Goal: Task Accomplishment & Management: Use online tool/utility

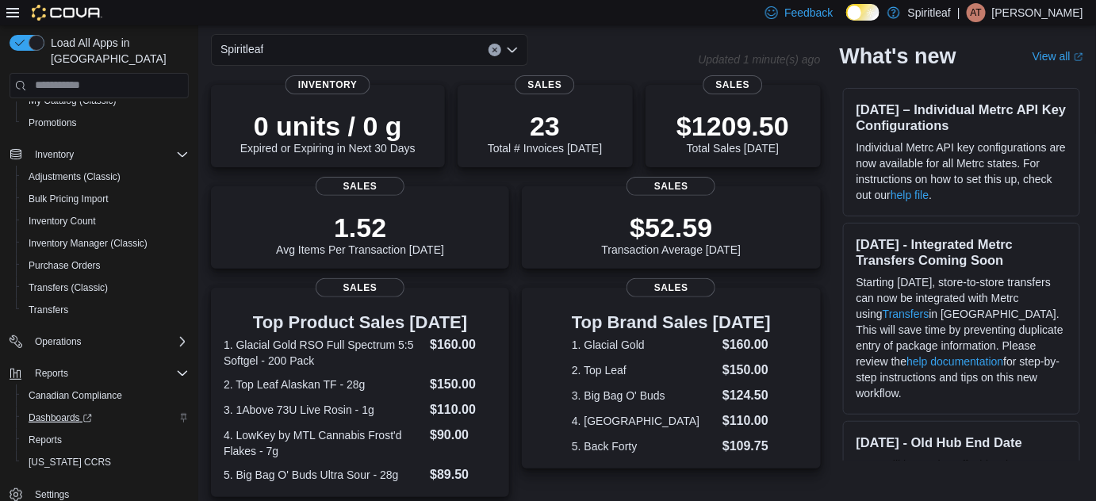
scroll to position [71, 0]
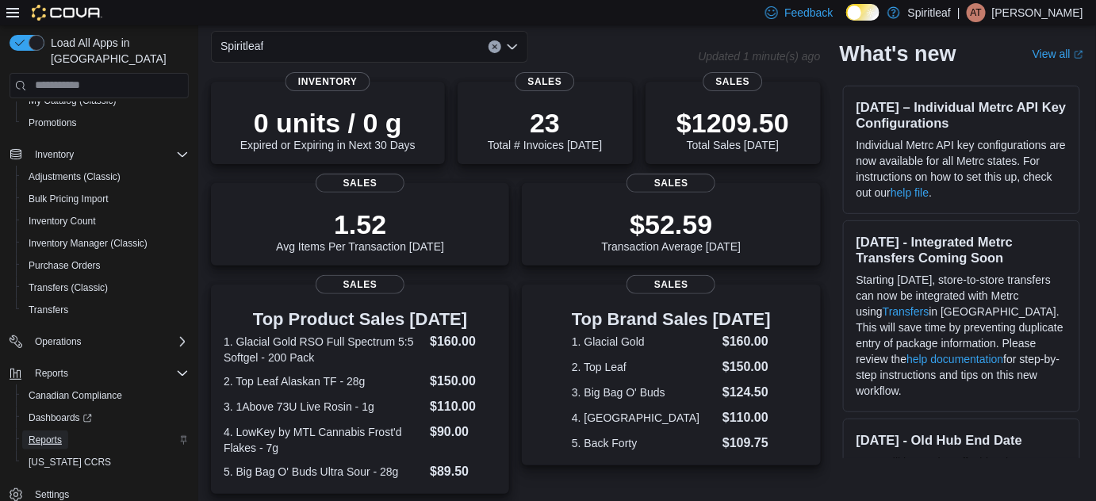
click at [55, 434] on span "Reports" at bounding box center [45, 440] width 33 height 13
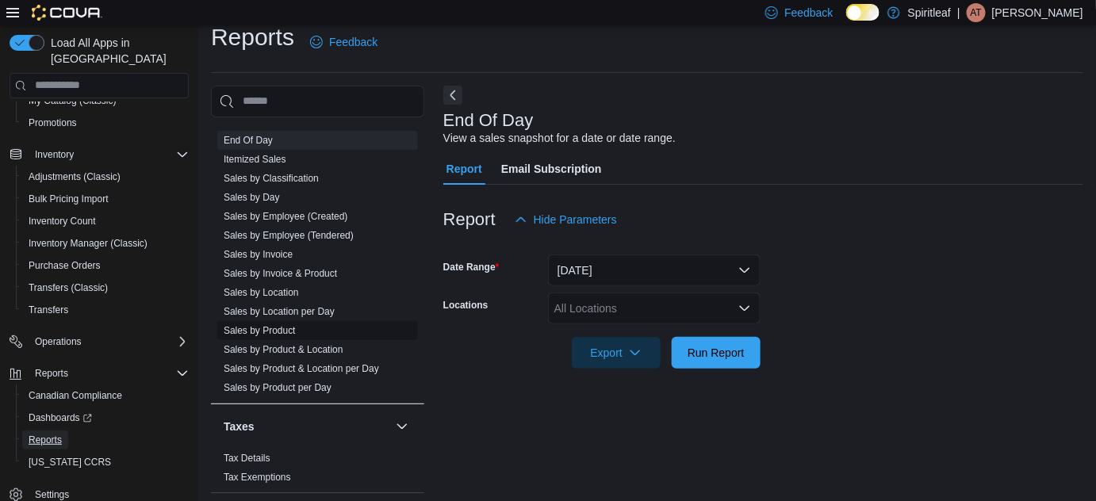
scroll to position [21, 0]
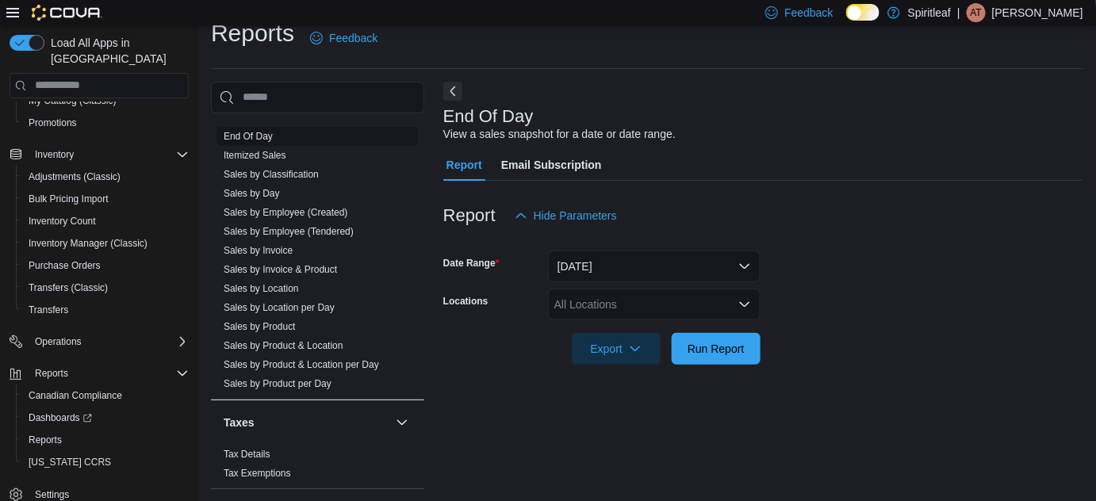
click at [266, 131] on link "End Of Day" at bounding box center [248, 136] width 49 height 11
click at [629, 300] on div "All Locations" at bounding box center [654, 305] width 212 height 32
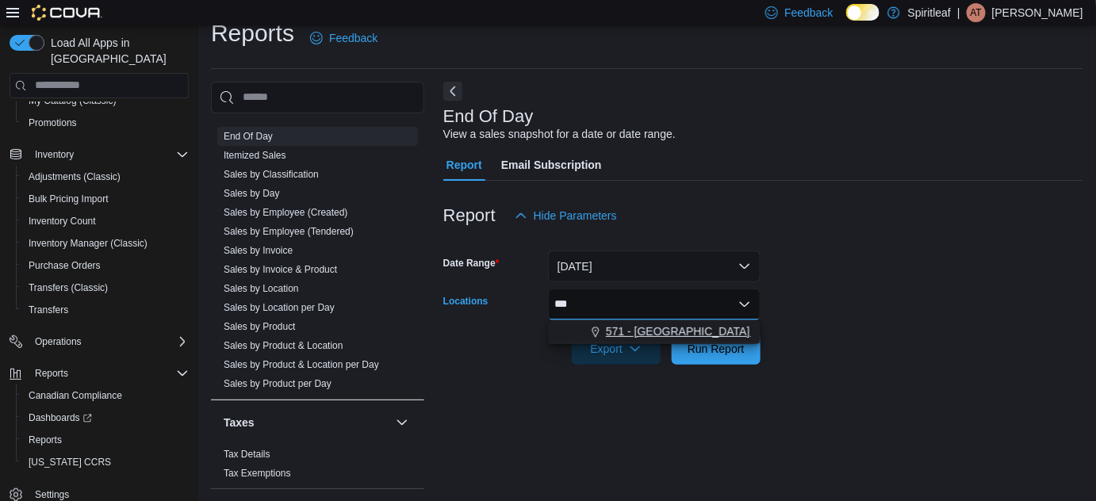
type input "***"
click at [660, 327] on span "571 - [GEOGRAPHIC_DATA] ([GEOGRAPHIC_DATA])" at bounding box center [741, 331] width 270 height 16
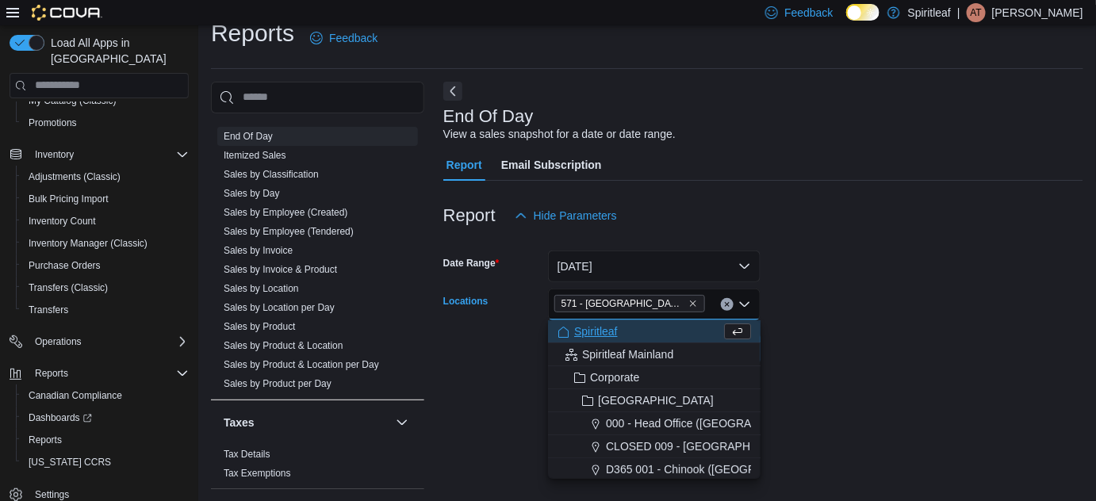
click at [945, 300] on form "Date Range [DATE] Locations [STREET_ADDRESS] Combo box. Selected. 571 - [GEOGRA…" at bounding box center [763, 297] width 640 height 133
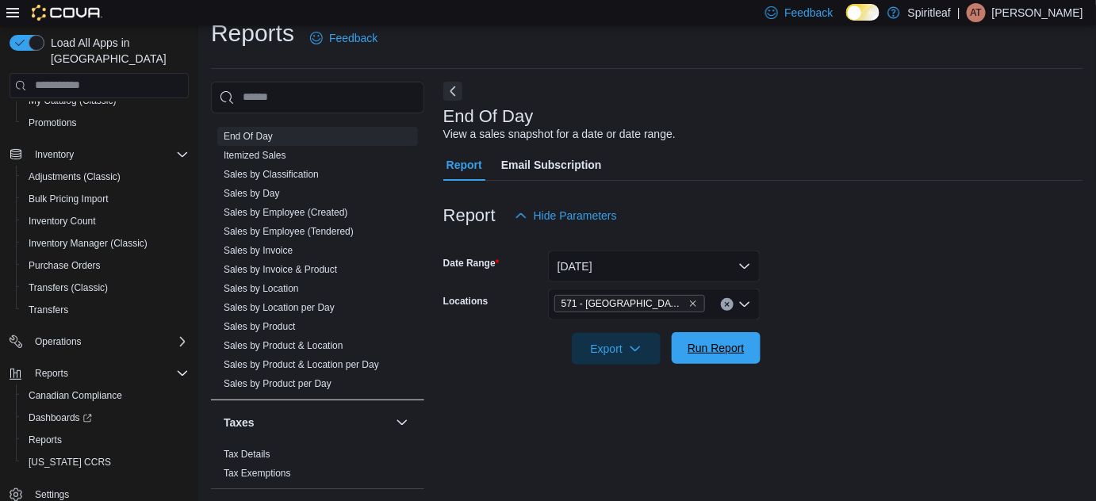
click at [702, 344] on span "Run Report" at bounding box center [715, 348] width 57 height 16
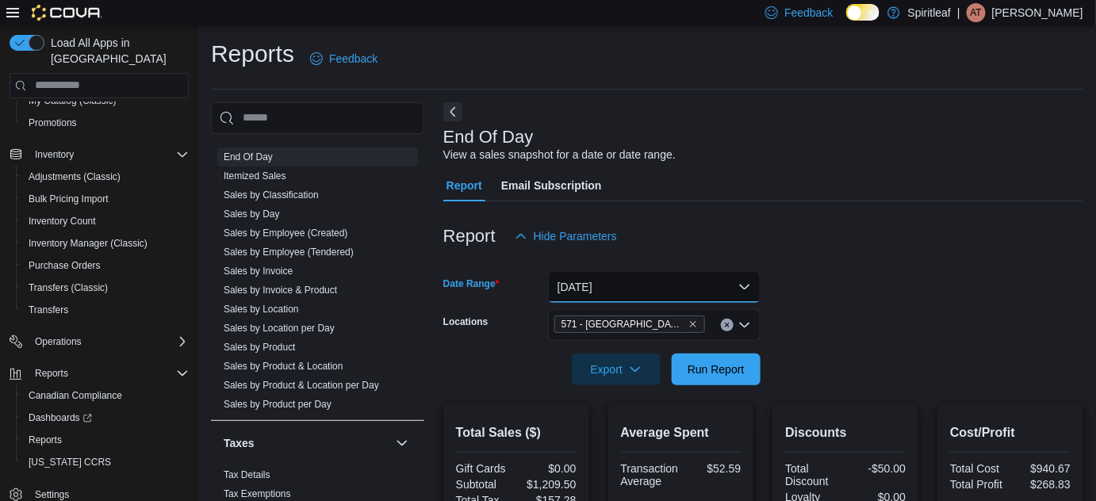
click at [684, 286] on button "[DATE]" at bounding box center [654, 287] width 212 height 32
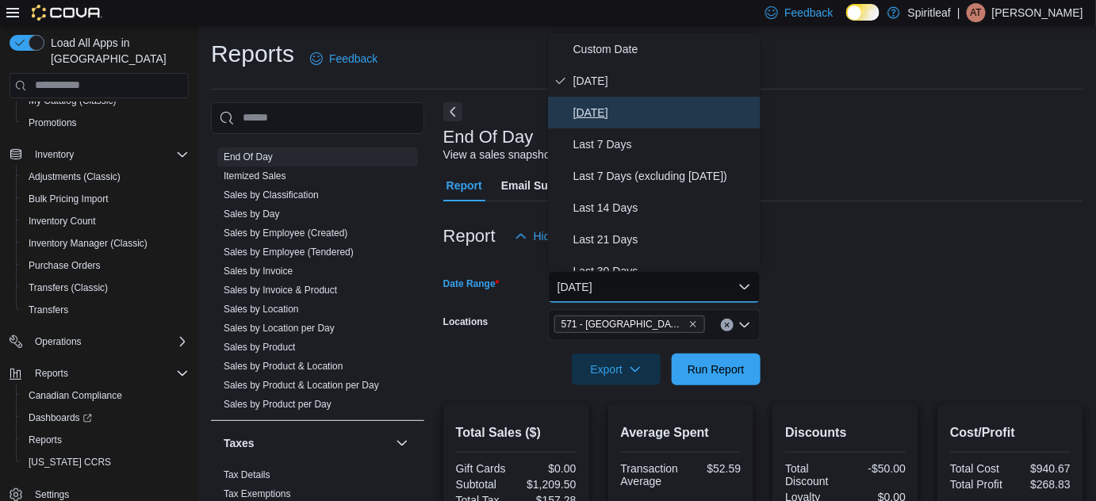
click at [600, 111] on span "[DATE]" at bounding box center [663, 112] width 181 height 19
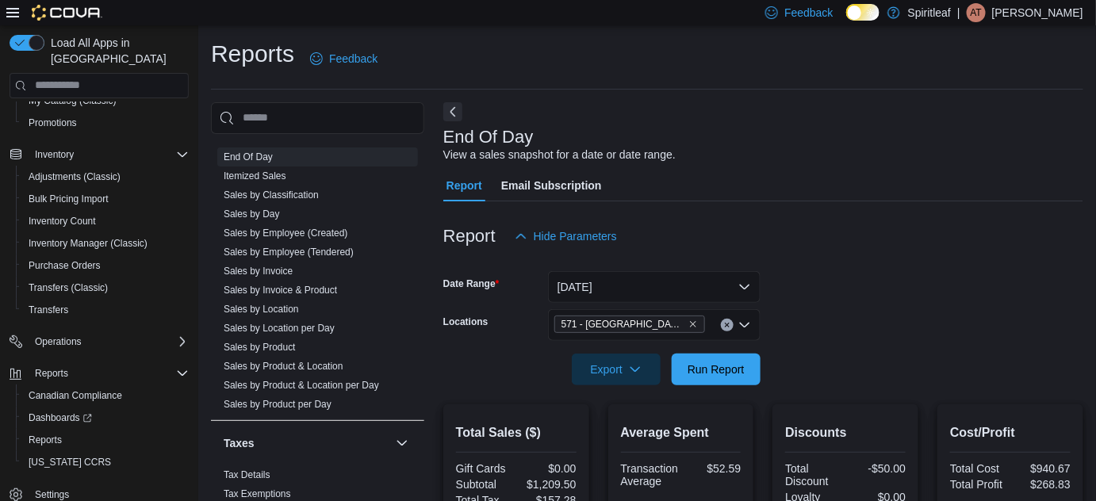
drag, startPoint x: 874, startPoint y: 266, endPoint x: 753, endPoint y: 374, distance: 162.3
click at [871, 270] on div at bounding box center [763, 261] width 640 height 19
click at [720, 365] on span "Run Report" at bounding box center [715, 369] width 57 height 16
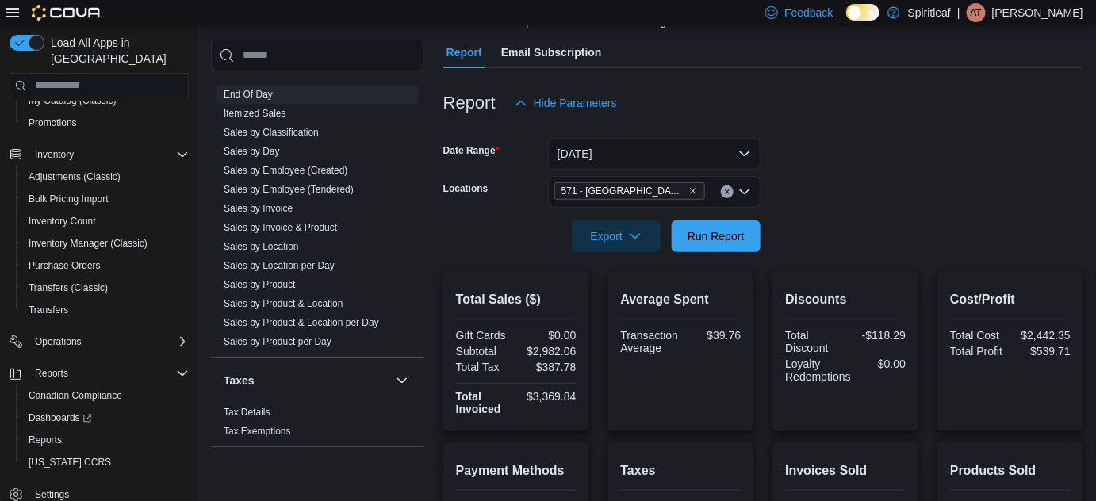
scroll to position [216, 0]
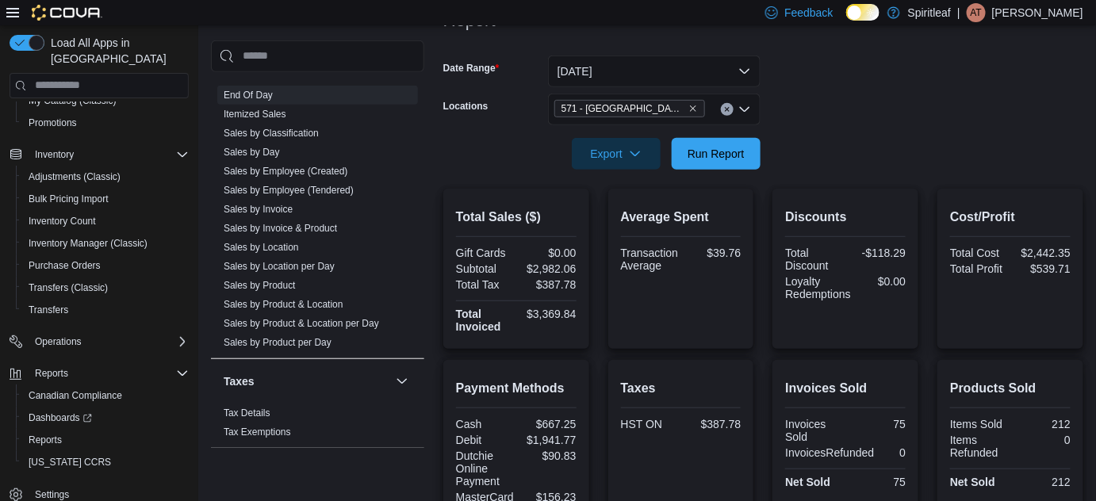
click at [887, 122] on form "Date Range [DATE] Locations [STREET_ADDRESS] ([GEOGRAPHIC_DATA]) Export Run Rep…" at bounding box center [763, 102] width 640 height 133
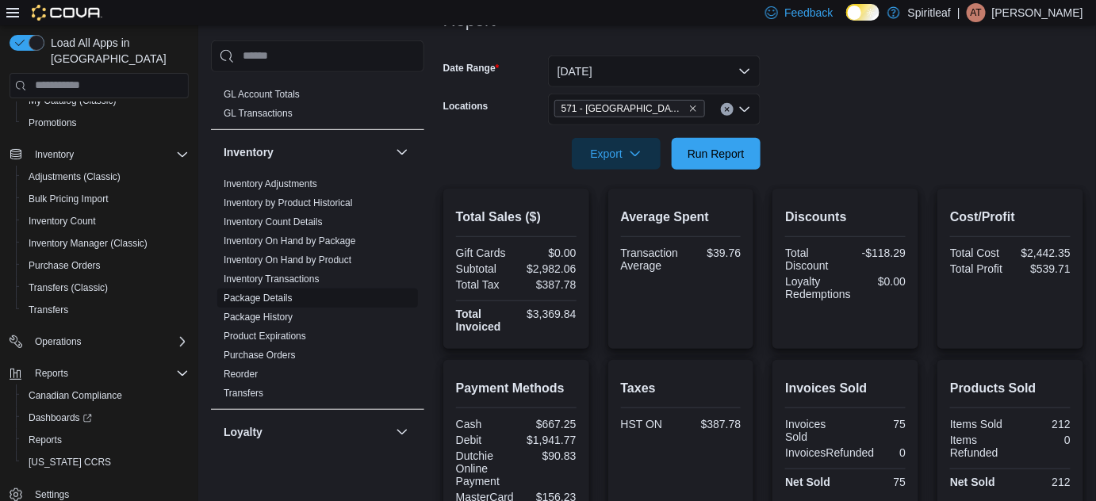
scroll to position [537, 0]
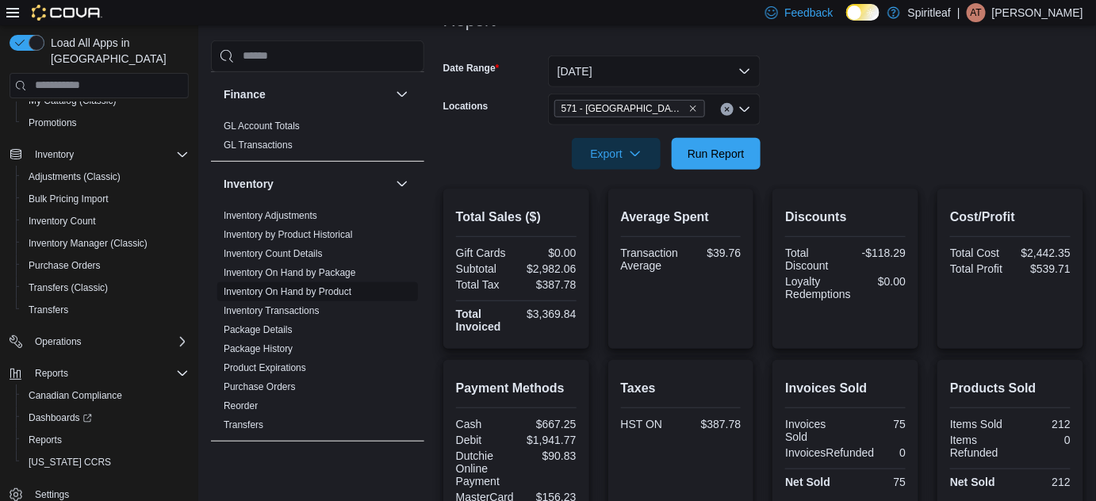
click at [300, 285] on link "Inventory On Hand by Product" at bounding box center [288, 290] width 128 height 11
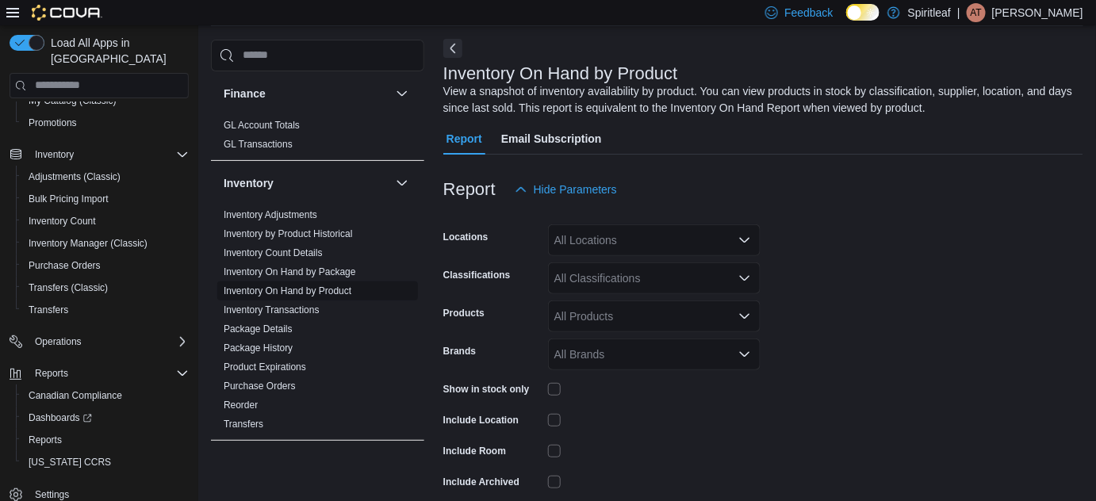
scroll to position [52, 0]
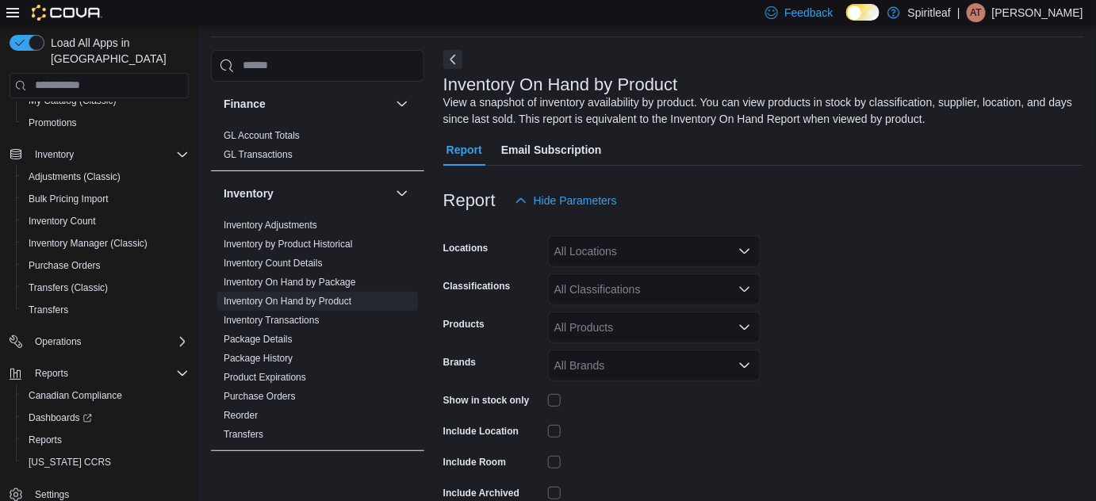
click at [581, 243] on div "All Locations" at bounding box center [654, 251] width 212 height 32
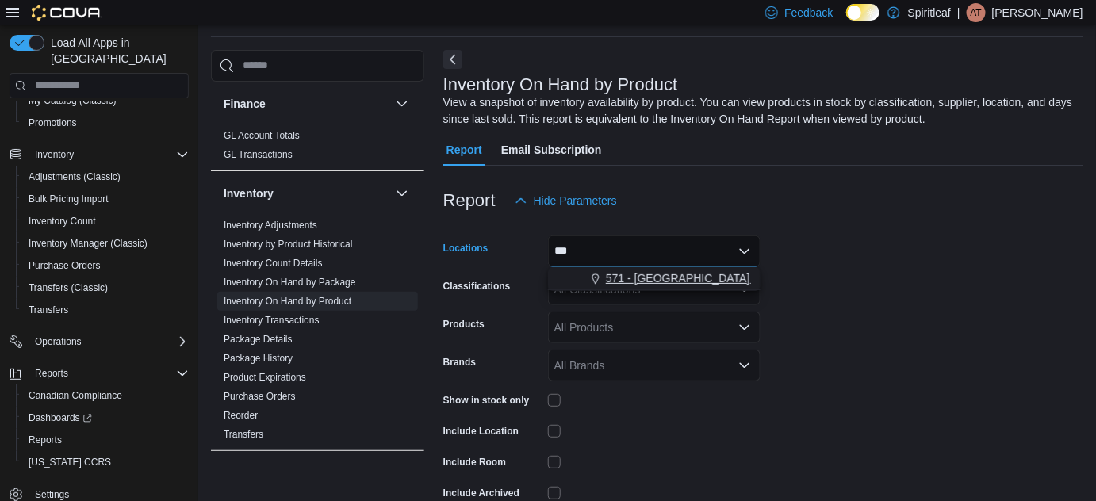
type input "***"
click at [666, 277] on span "571 - [GEOGRAPHIC_DATA] ([GEOGRAPHIC_DATA])" at bounding box center [741, 278] width 270 height 16
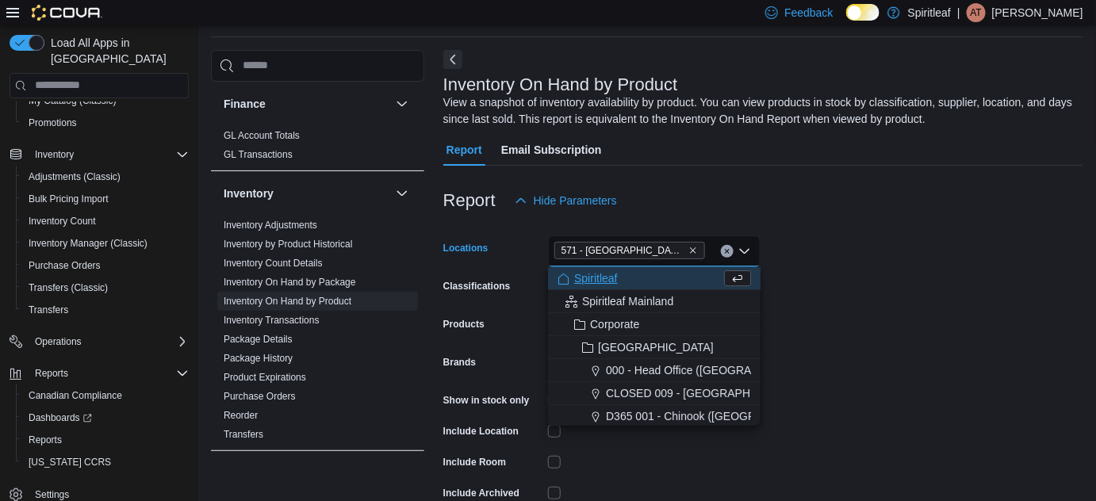
click at [852, 281] on form "Locations [STREET_ADDRESS] ([GEOGRAPHIC_DATA]) Combo box. Selected. 571 - [GEOG…" at bounding box center [763, 382] width 640 height 333
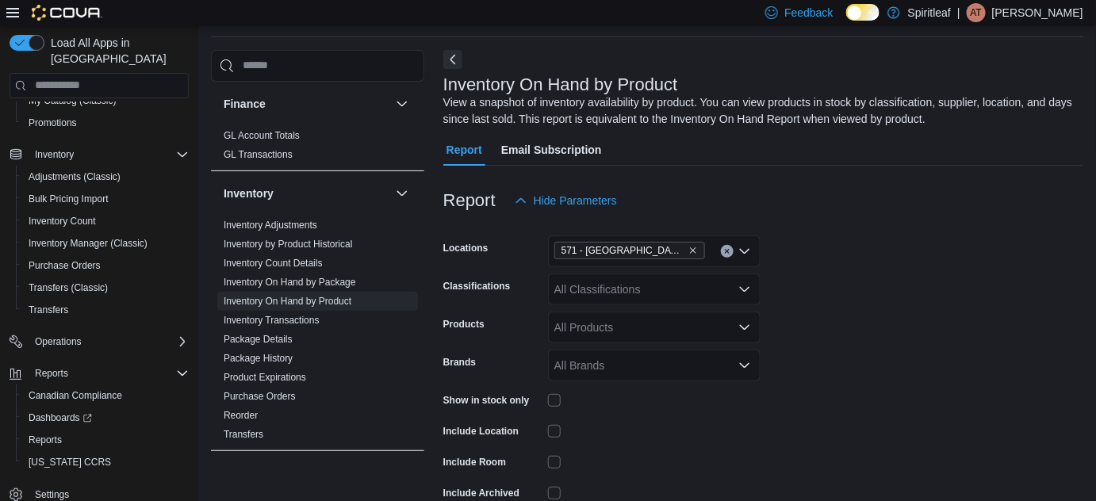
click at [679, 286] on div "All Classifications" at bounding box center [654, 289] width 212 height 32
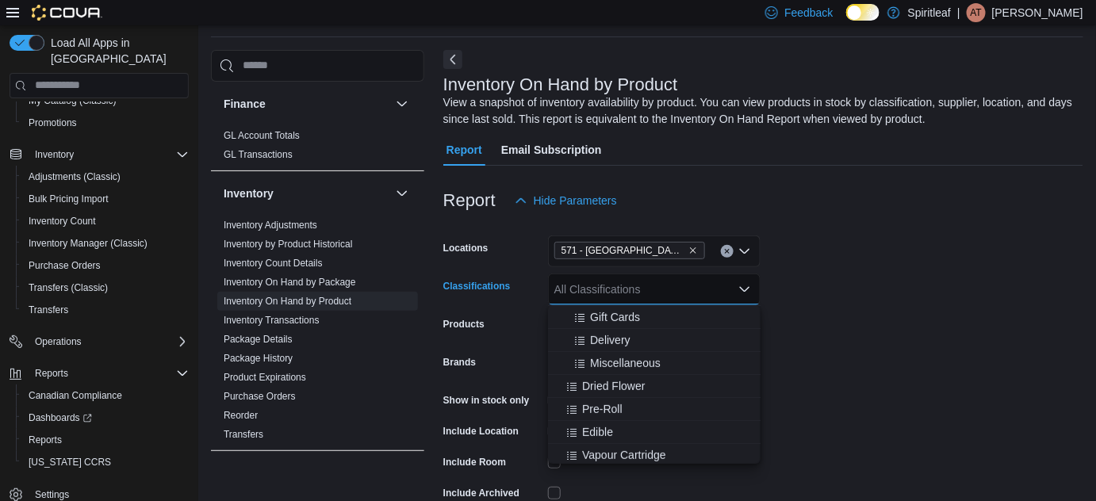
scroll to position [288, 0]
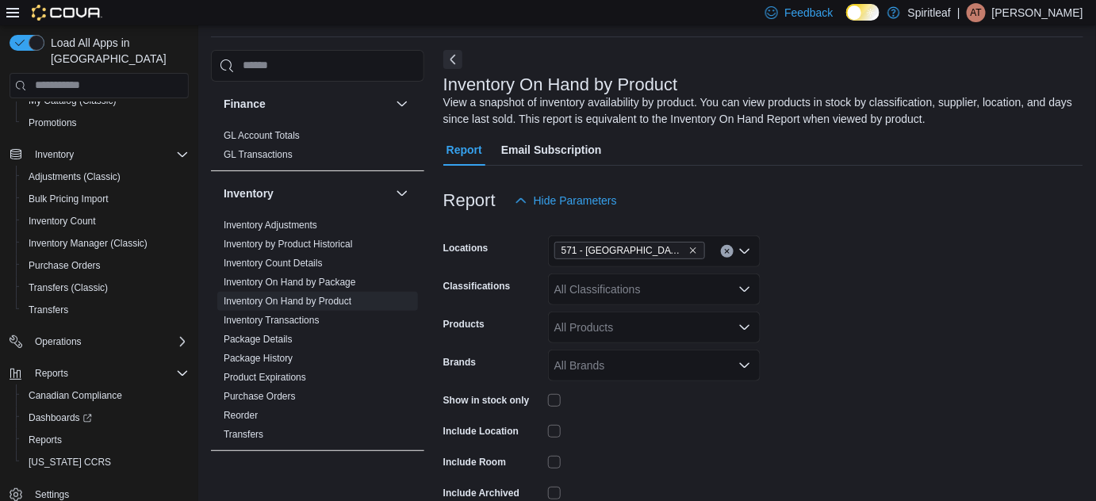
click at [881, 365] on form "Locations 571 - [GEOGRAPHIC_DATA] ([GEOGRAPHIC_DATA]) Classifications All Class…" at bounding box center [763, 382] width 640 height 333
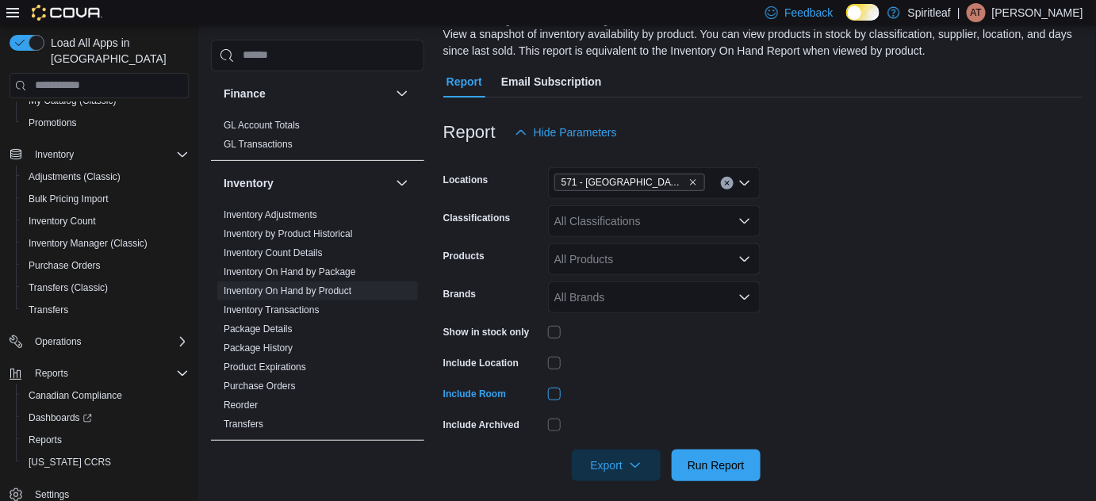
scroll to position [124, 0]
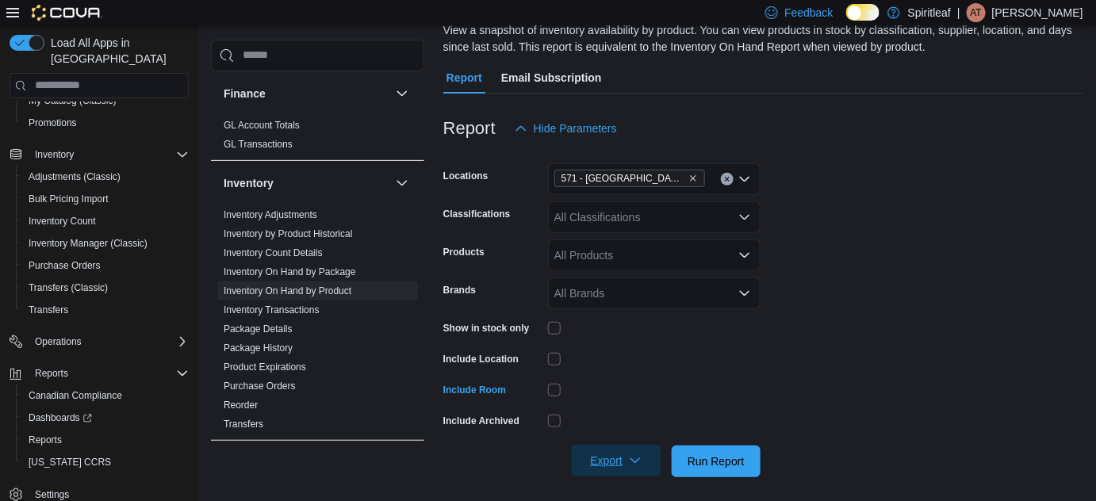
click at [629, 465] on icon "button" at bounding box center [635, 460] width 13 height 13
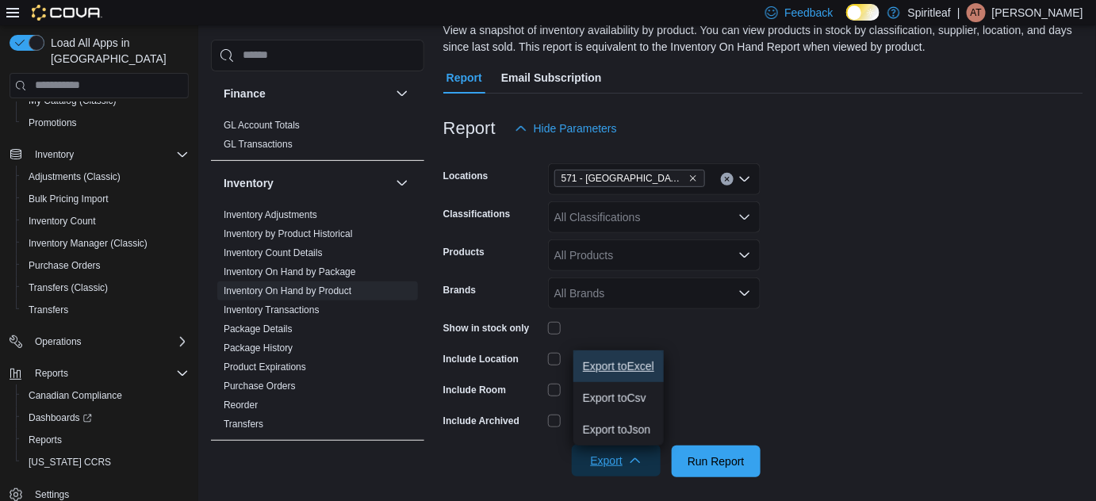
click at [637, 367] on span "Export to Excel" at bounding box center [618, 366] width 71 height 13
